Goal: Information Seeking & Learning: Check status

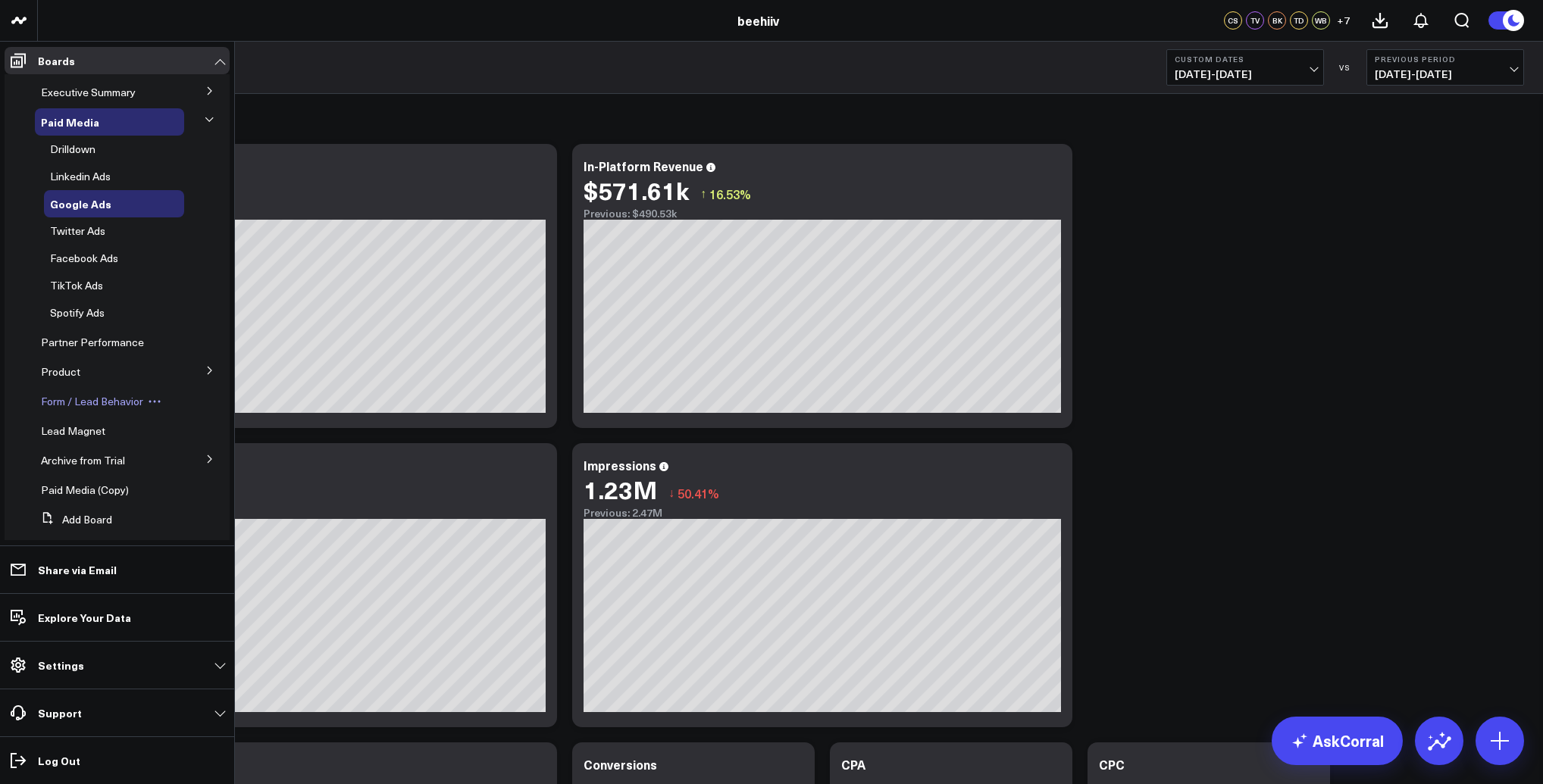
click at [100, 405] on span "Form / Lead Behavior" at bounding box center [92, 401] width 102 height 14
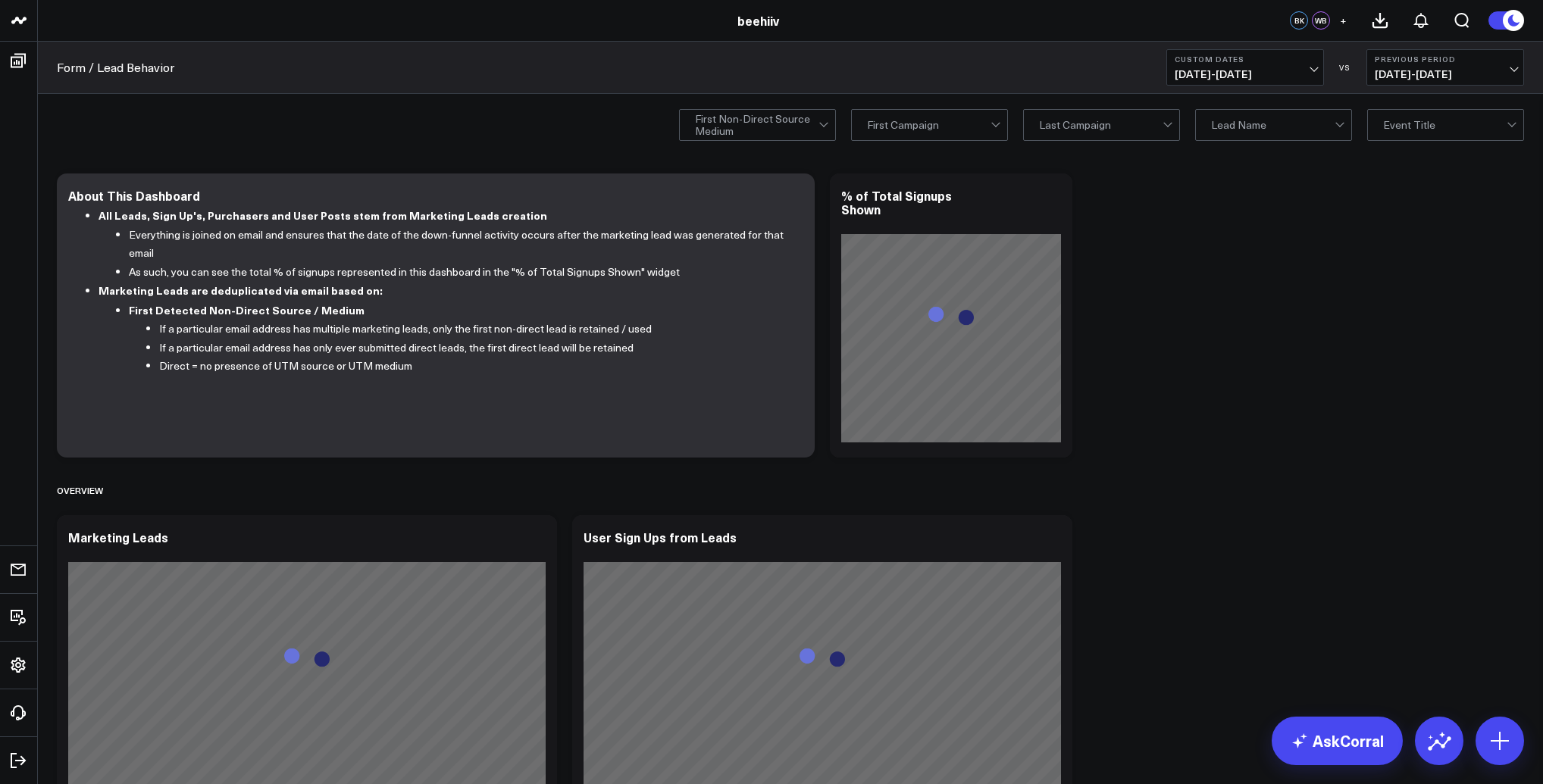
click at [1233, 75] on span "12/01/24 - 12/14/24" at bounding box center [1245, 74] width 141 height 13
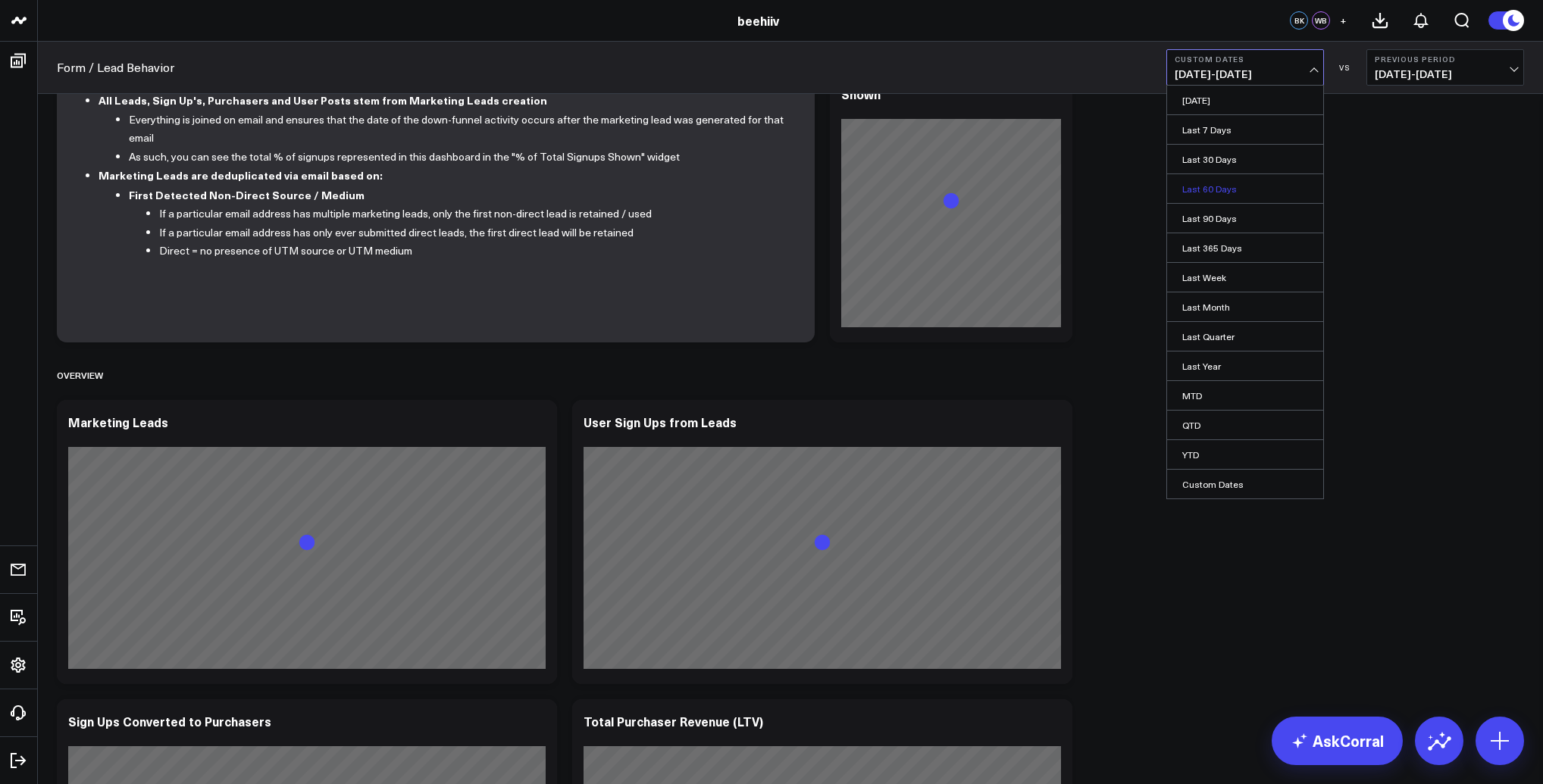
scroll to position [236, 0]
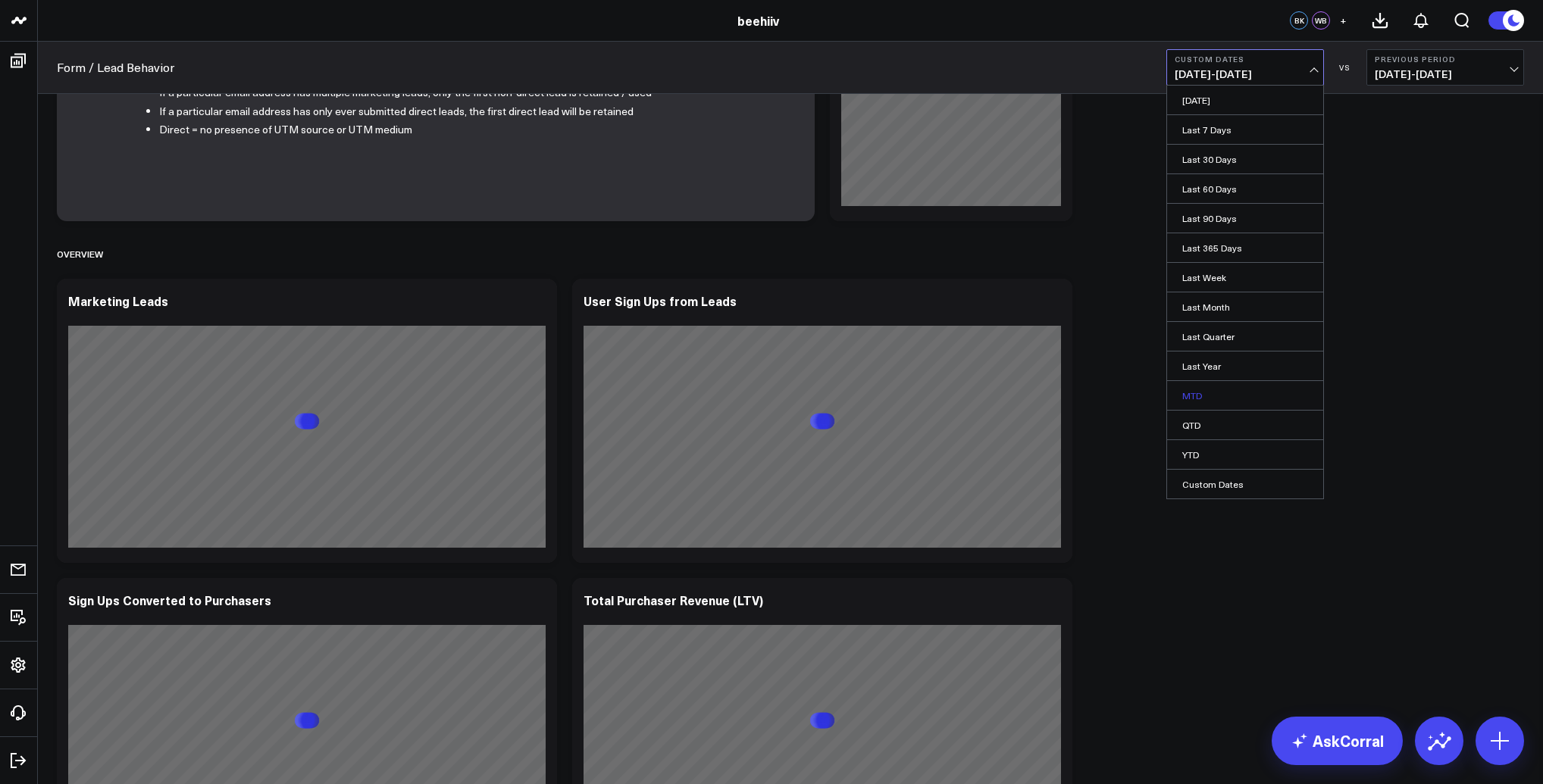
click at [1210, 392] on link "MTD" at bounding box center [1245, 395] width 156 height 29
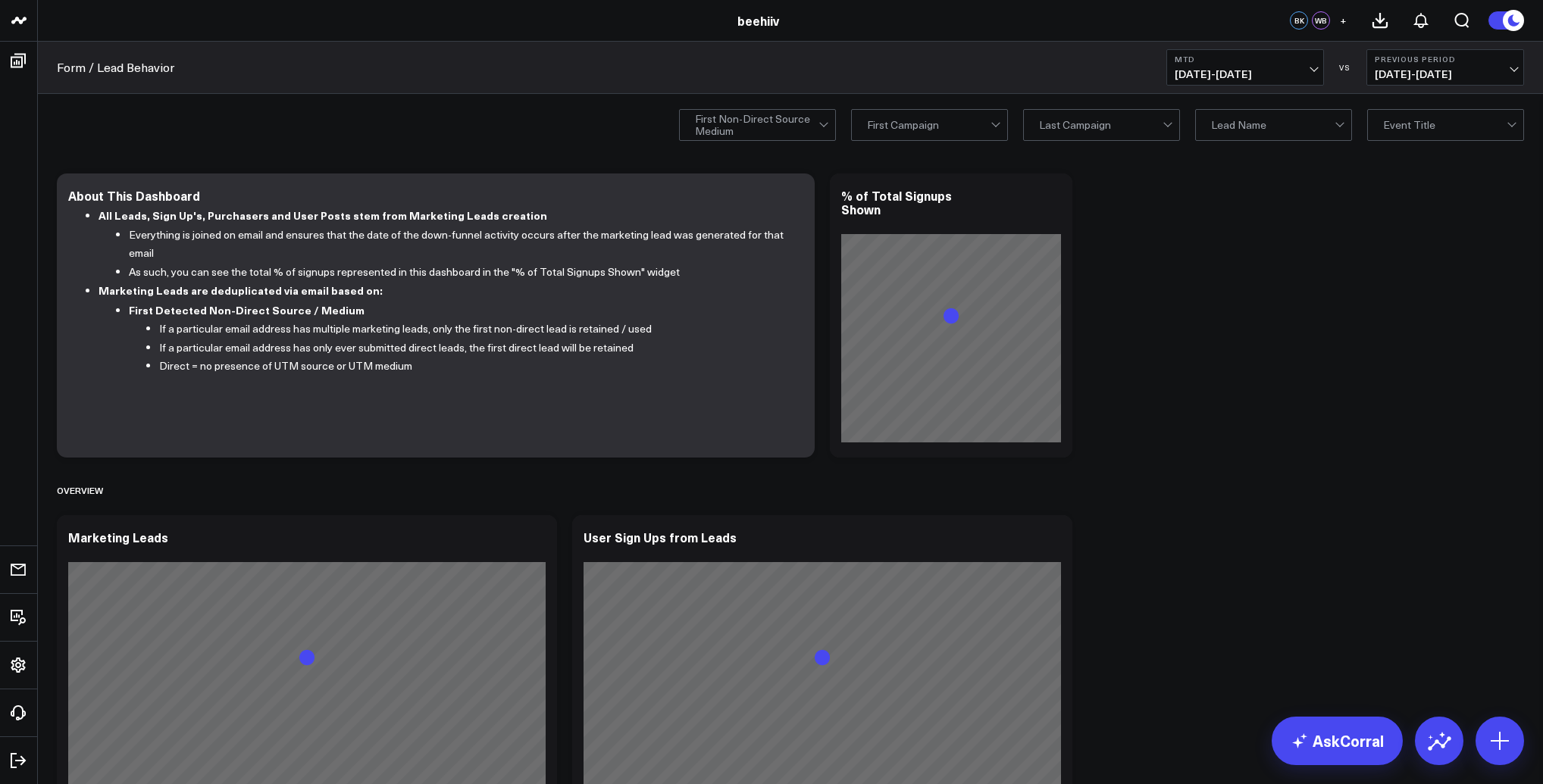
click at [1239, 39] on header "beehiiv beehiiv BK WB +" at bounding box center [772, 20] width 1543 height 41
click at [1253, 66] on button "MTD 08/01/25 - 08/17/25" at bounding box center [1244, 68] width 157 height 37
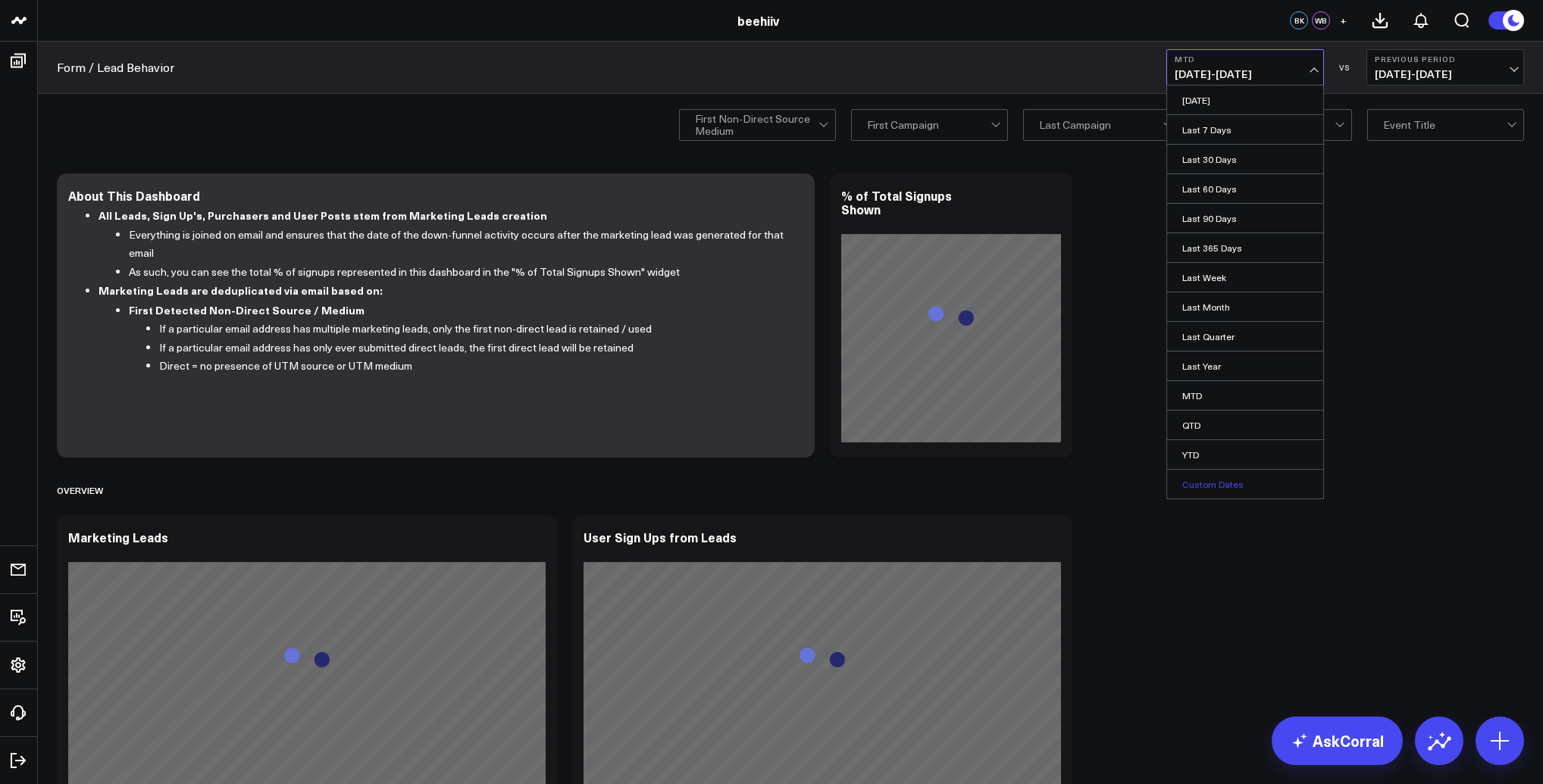
click at [1259, 486] on link "Custom Dates" at bounding box center [1245, 484] width 156 height 29
select select "7"
select select "2025"
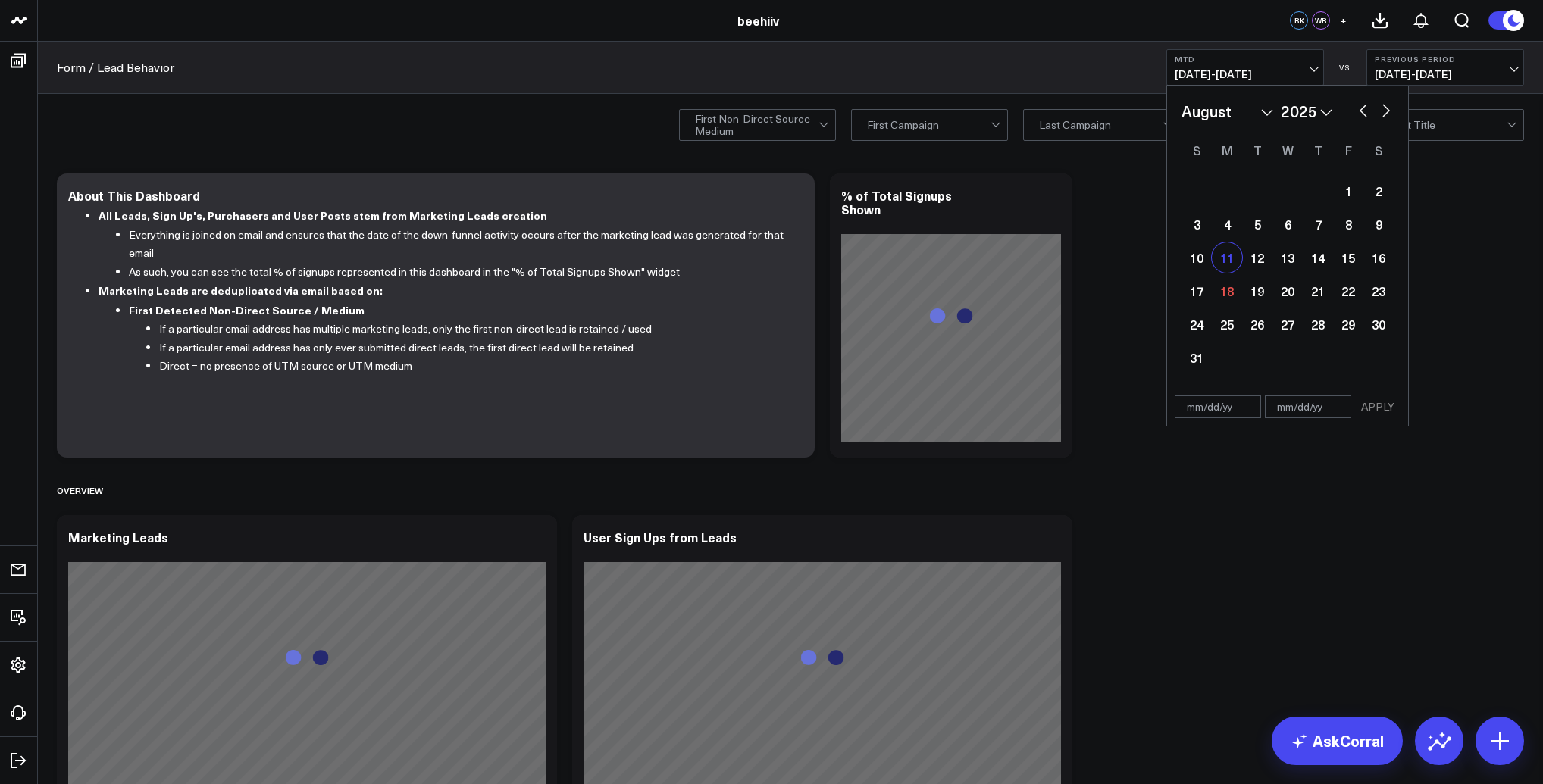
click at [1233, 263] on div "11" at bounding box center [1226, 257] width 30 height 30
type input "[DATE]"
select select "7"
select select "2025"
click at [1194, 291] on div "17" at bounding box center [1196, 290] width 30 height 30
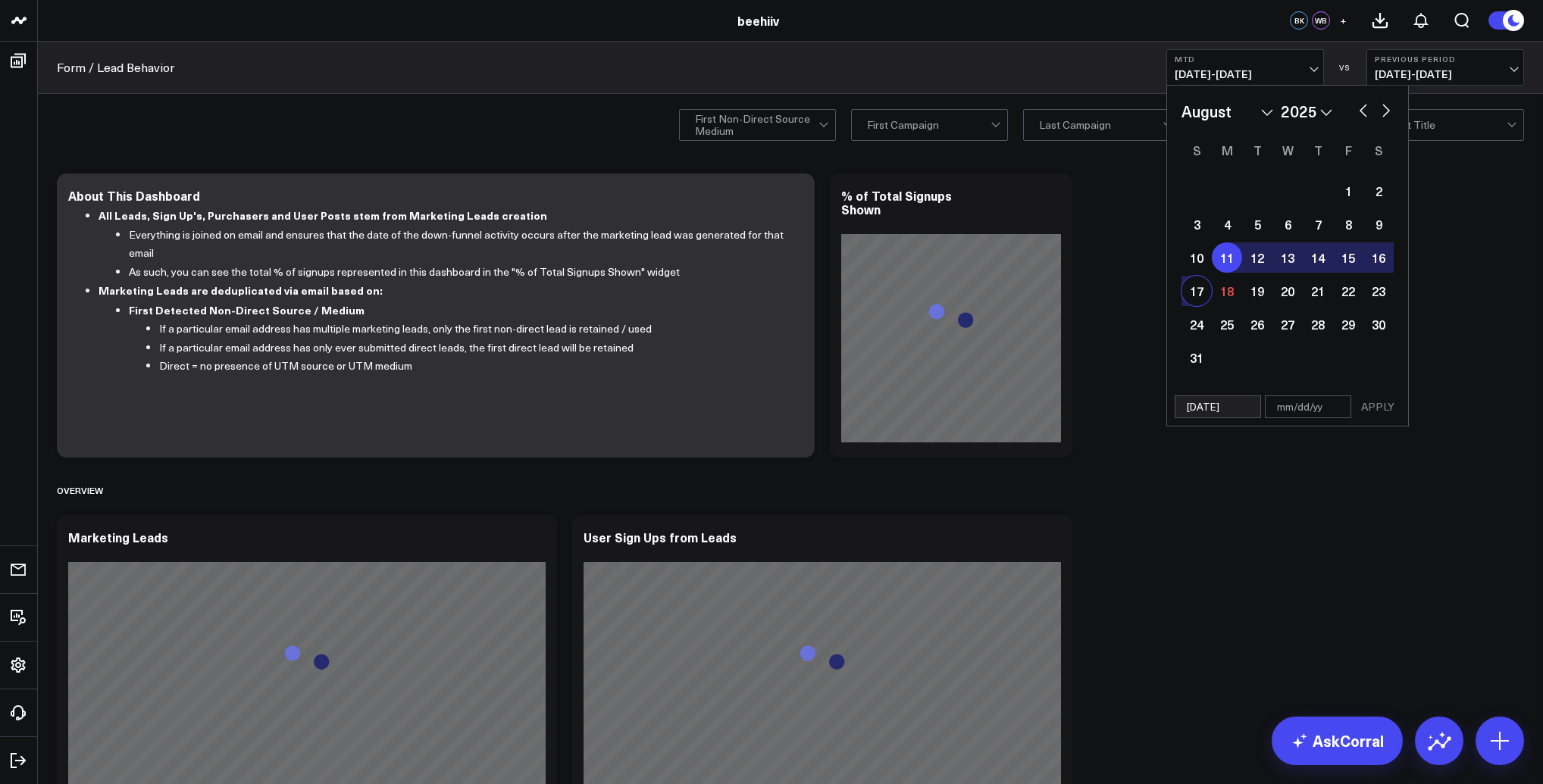
type input "[DATE]"
select select "7"
select select "2025"
click at [1378, 408] on button "APPLY" at bounding box center [1377, 407] width 45 height 23
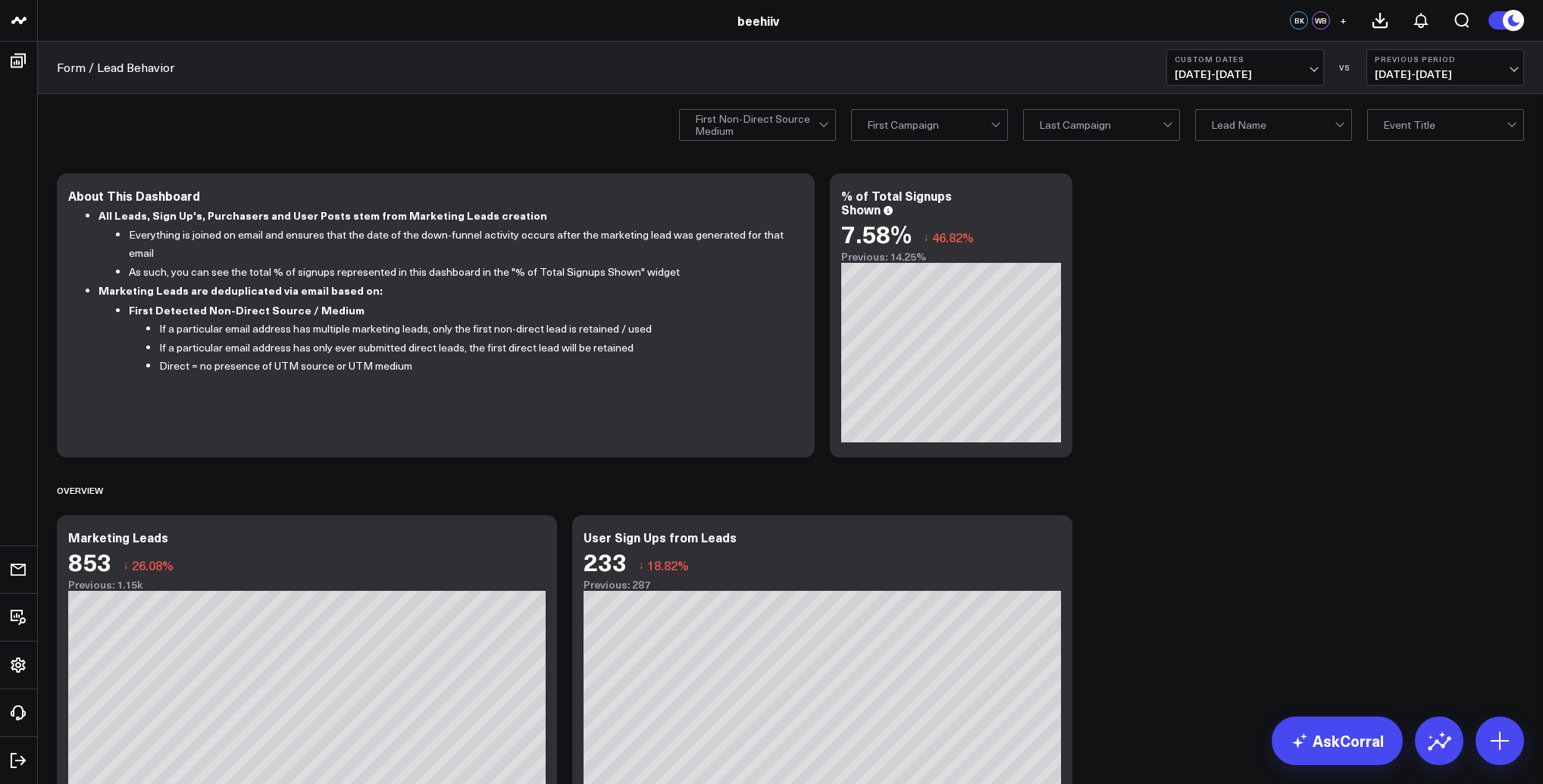
click at [771, 124] on div at bounding box center [756, 124] width 123 height 30
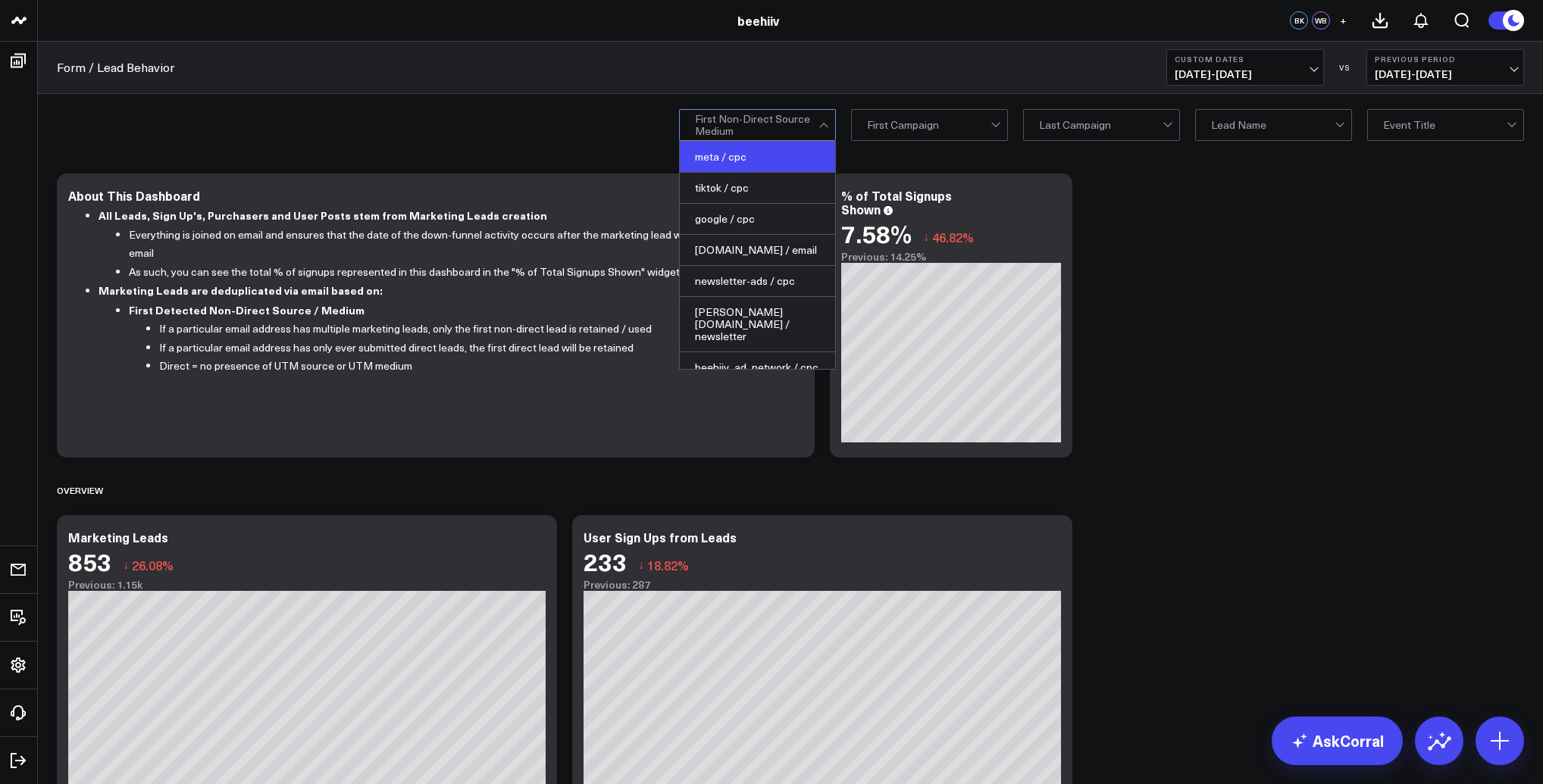
click at [753, 159] on div "meta / cpc" at bounding box center [757, 157] width 155 height 31
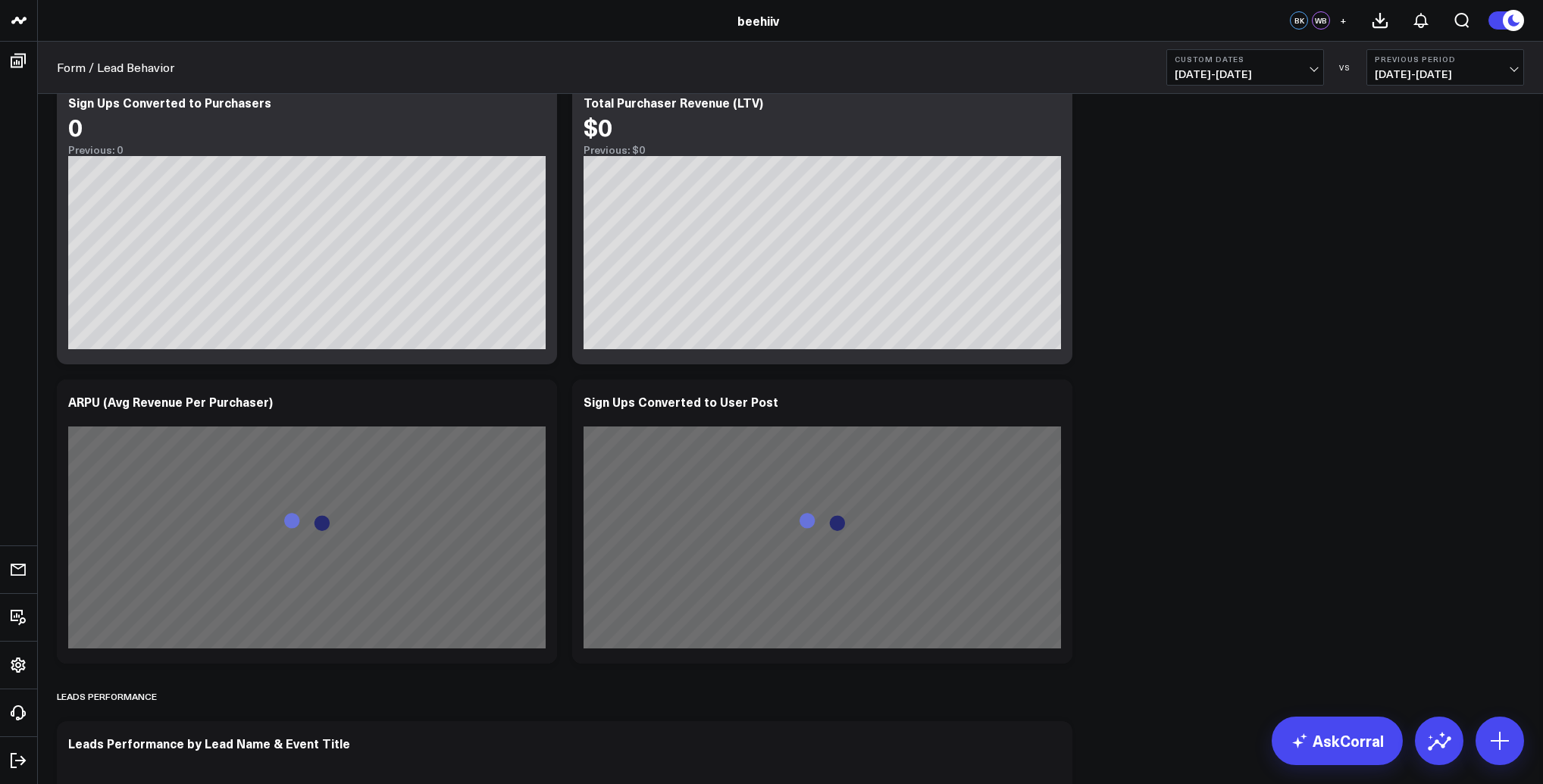
scroll to position [862, 0]
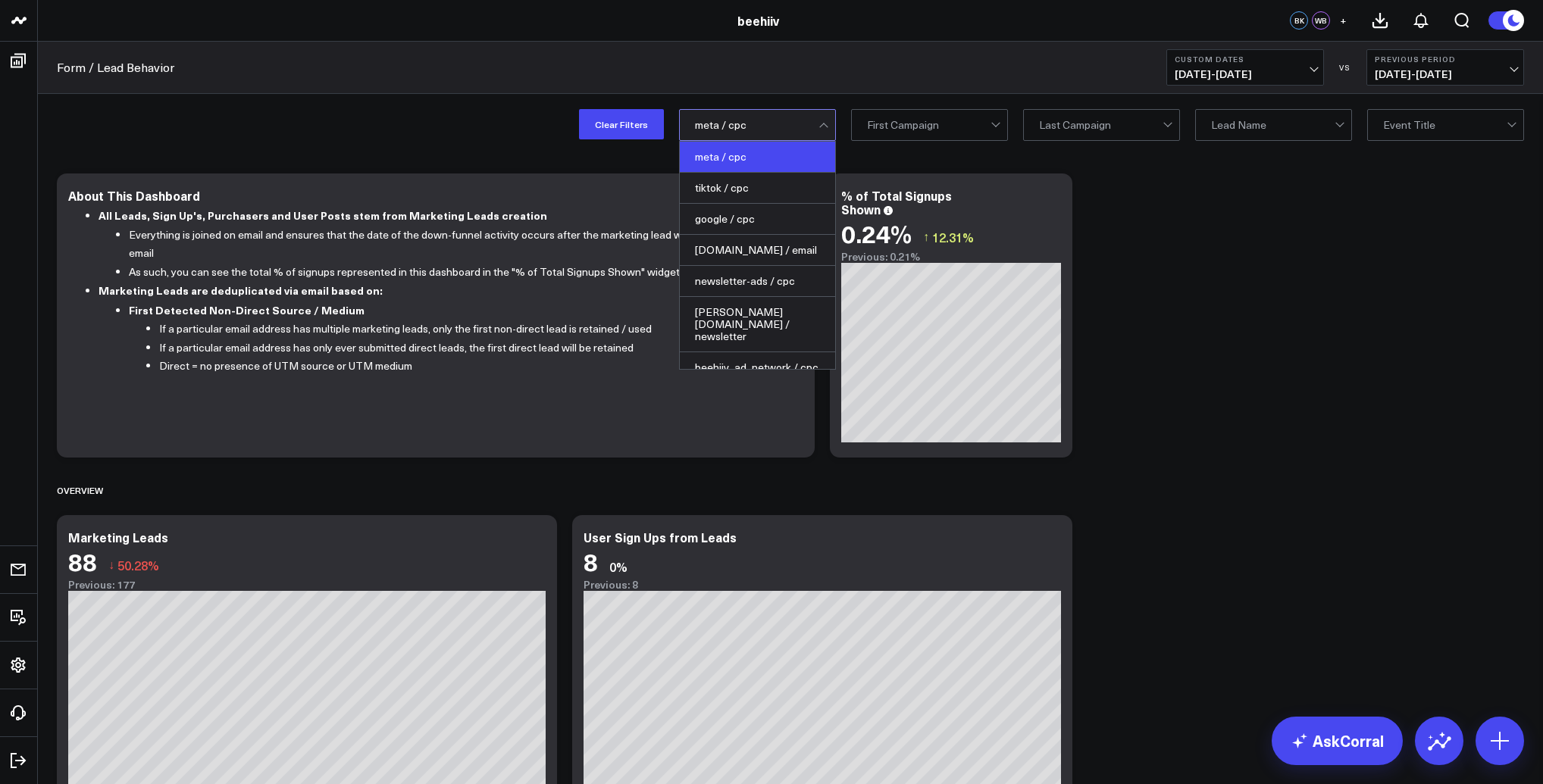
click at [778, 123] on div at bounding box center [756, 124] width 123 height 30
click at [777, 219] on div "google / cpc" at bounding box center [757, 219] width 155 height 31
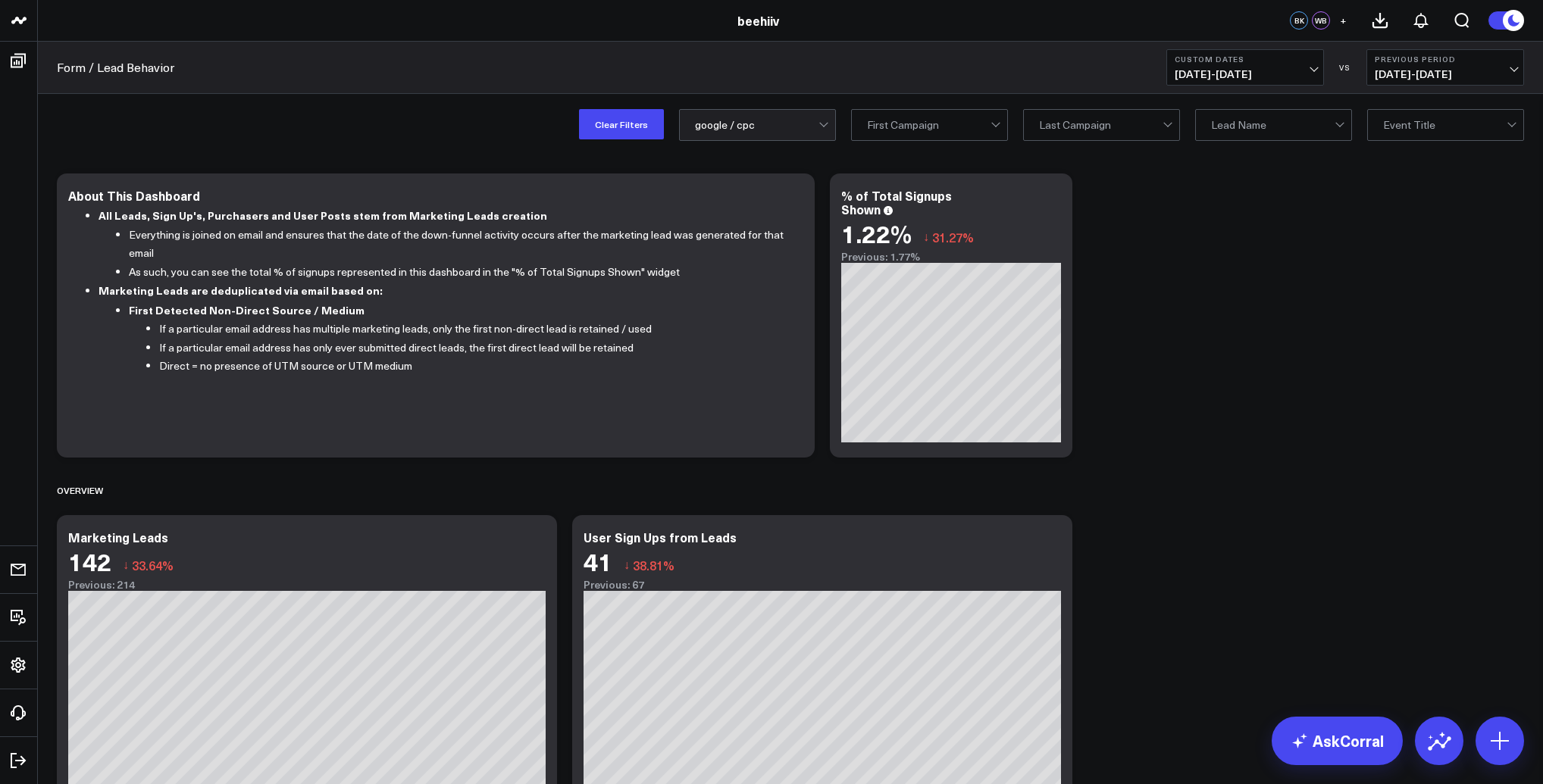
click at [1225, 72] on span "[DATE] - [DATE]" at bounding box center [1245, 74] width 141 height 13
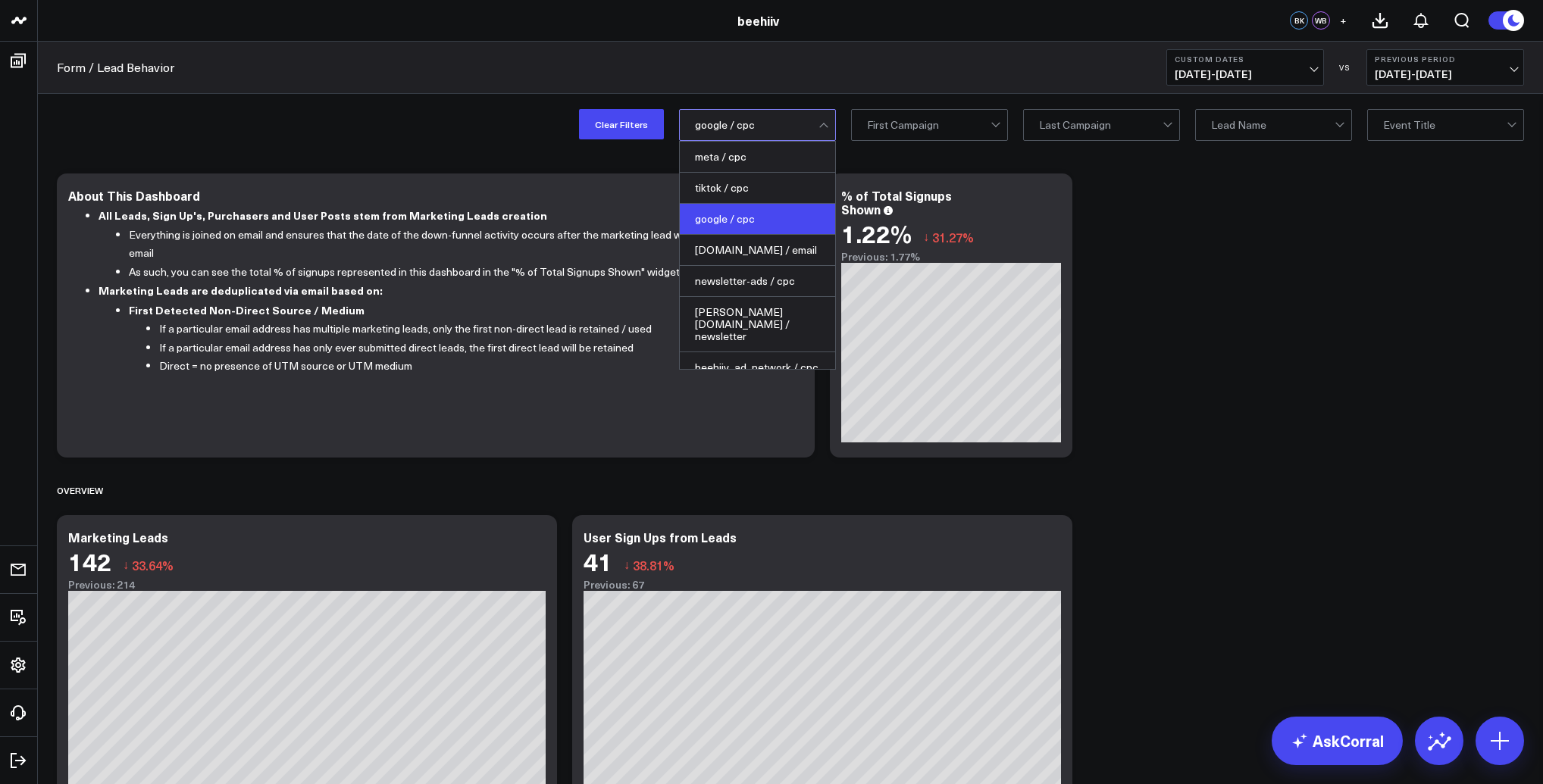
click at [762, 133] on div at bounding box center [756, 124] width 123 height 30
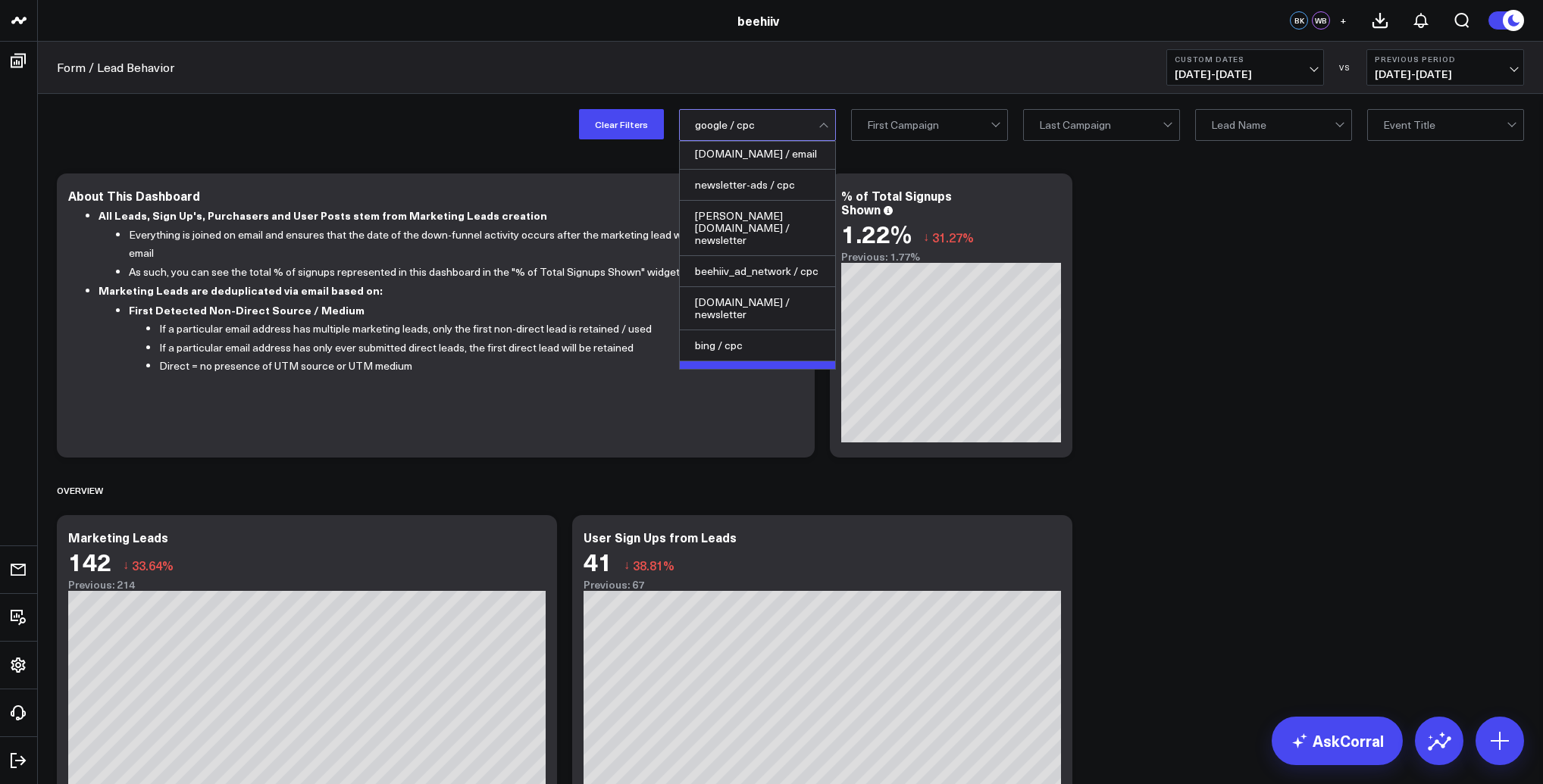
scroll to position [242, 0]
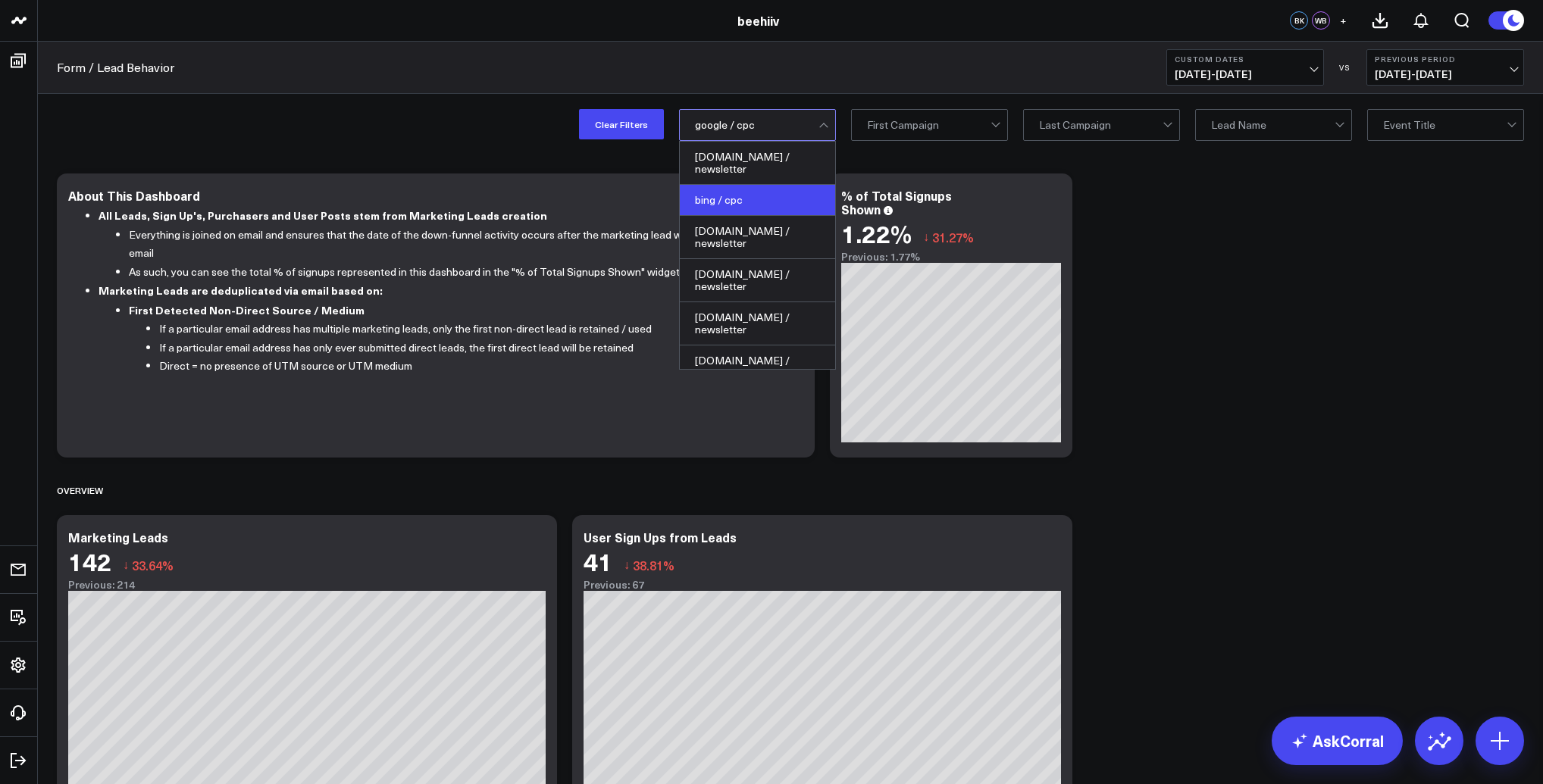
click at [744, 193] on div "bing / cpc" at bounding box center [757, 201] width 155 height 31
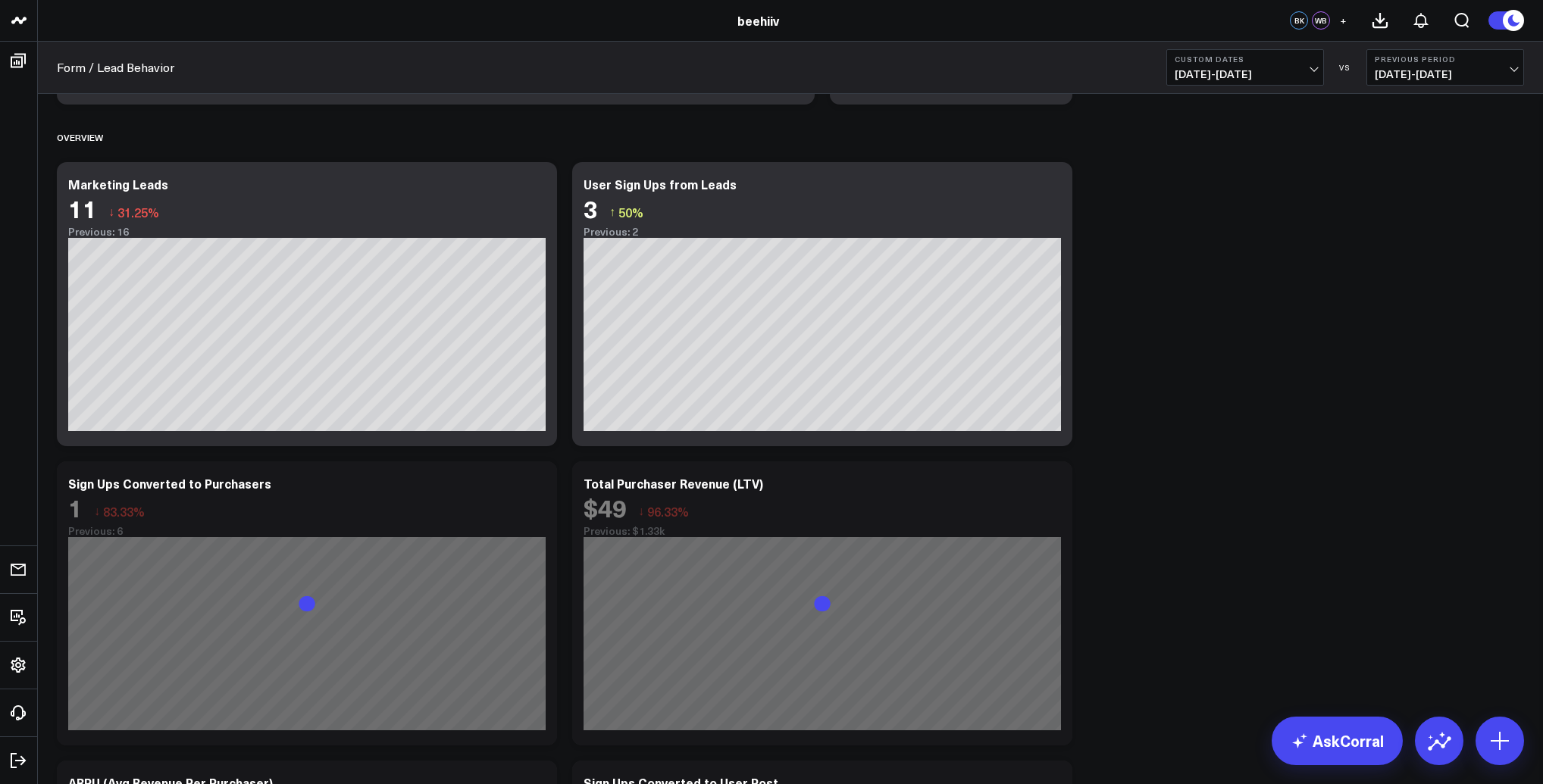
scroll to position [729, 0]
